Goal: Book appointment/travel/reservation

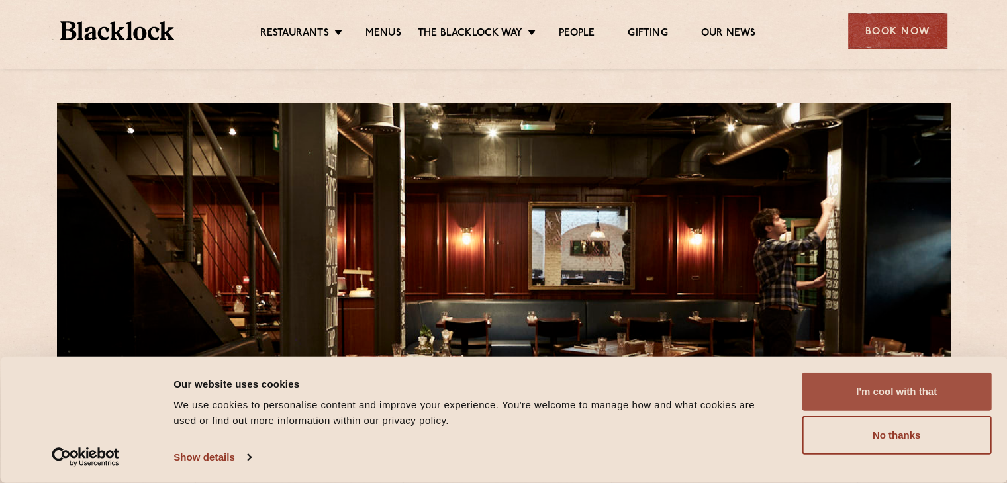
click at [942, 398] on button "I'm cool with that" at bounding box center [896, 392] width 189 height 38
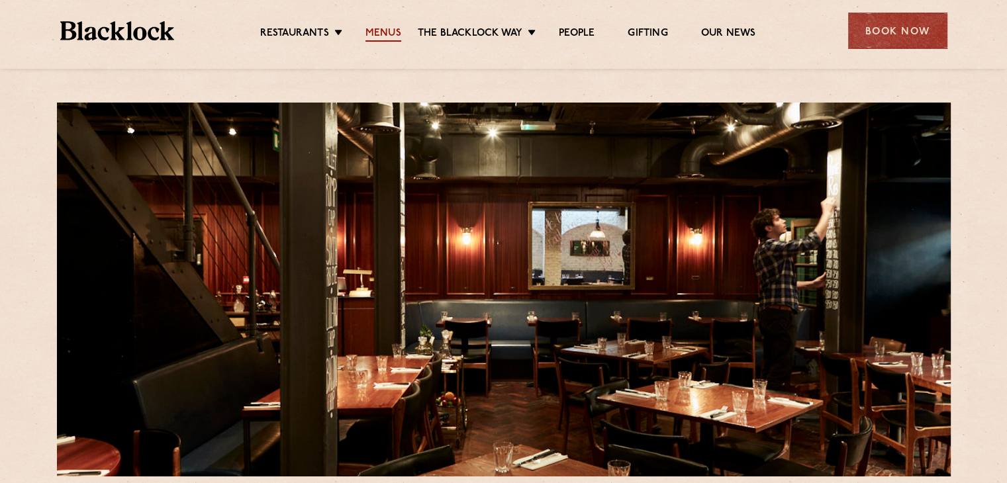
click at [380, 32] on link "Menus" at bounding box center [384, 34] width 36 height 15
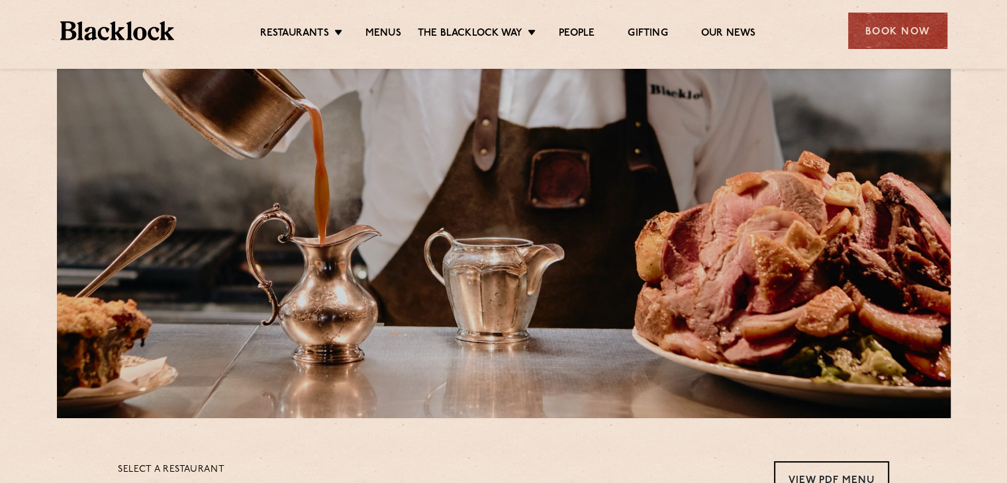
scroll to position [52, 0]
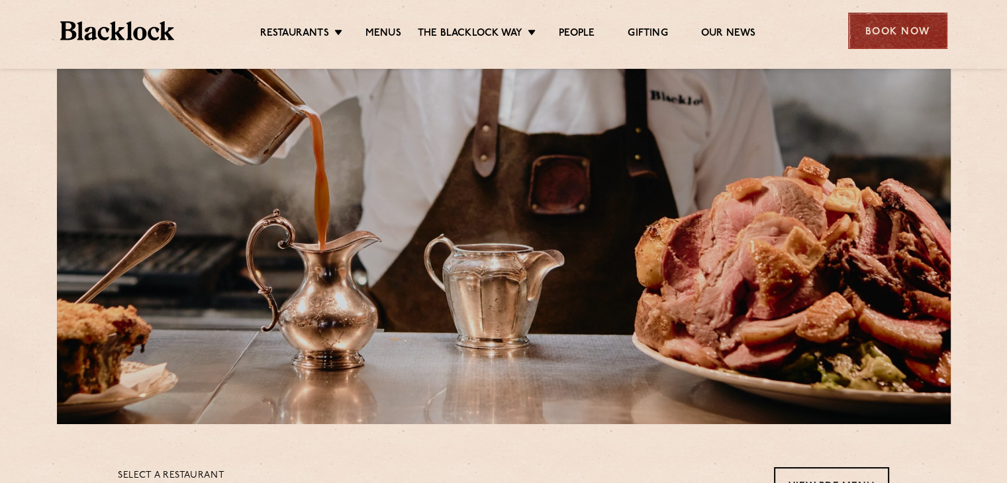
click at [886, 40] on div "Book Now" at bounding box center [897, 31] width 99 height 36
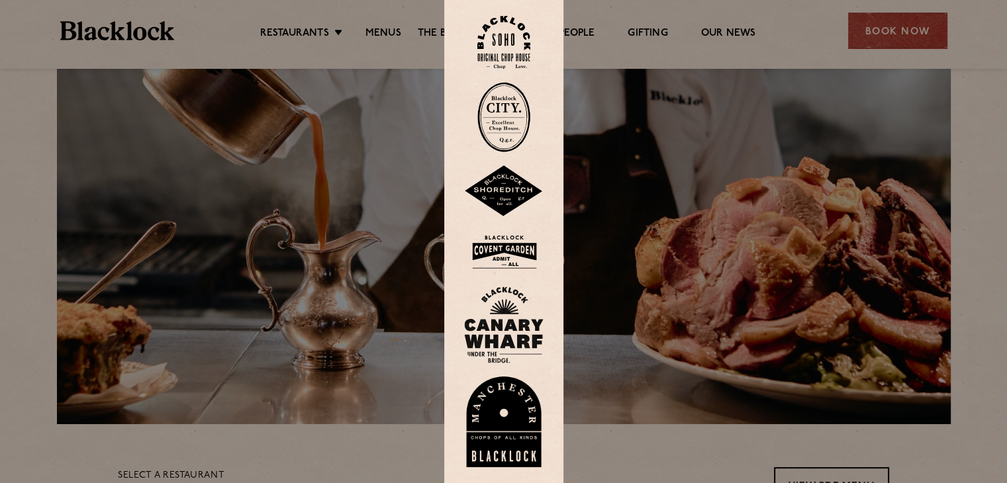
click at [503, 35] on img at bounding box center [504, 43] width 53 height 54
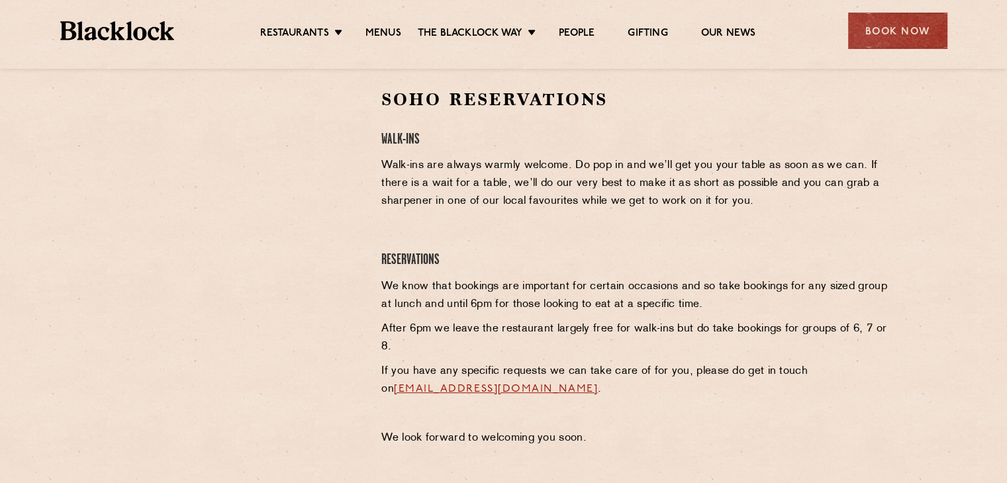
scroll to position [423, 0]
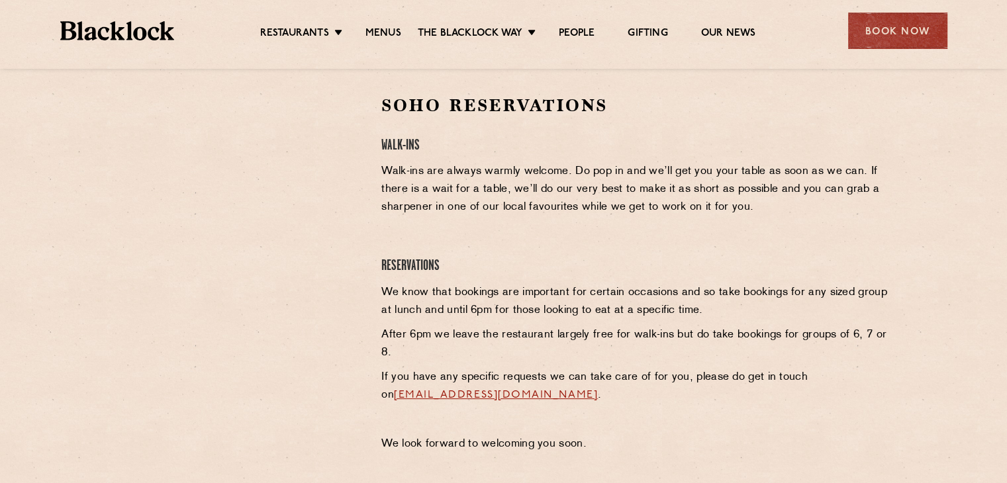
click at [109, 347] on div at bounding box center [240, 277] width 264 height 366
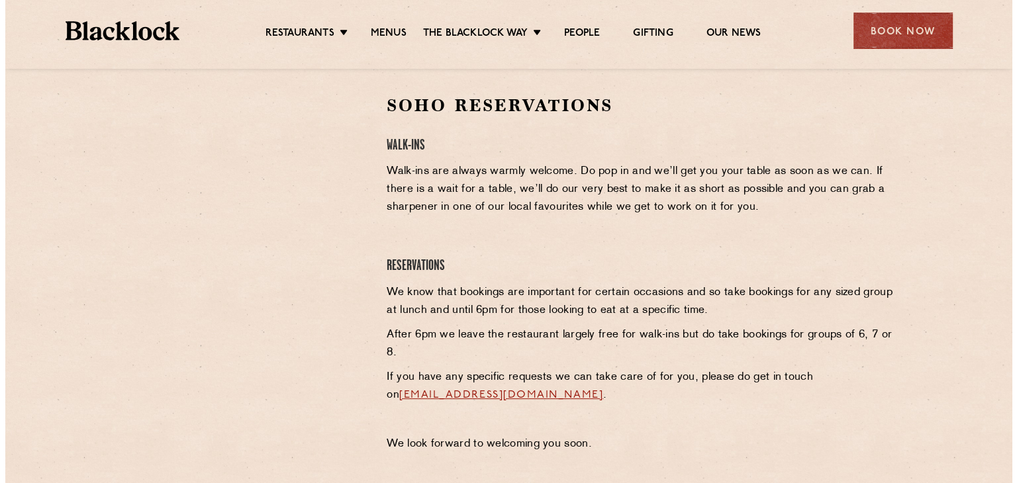
scroll to position [0, 0]
